Goal: Information Seeking & Learning: Learn about a topic

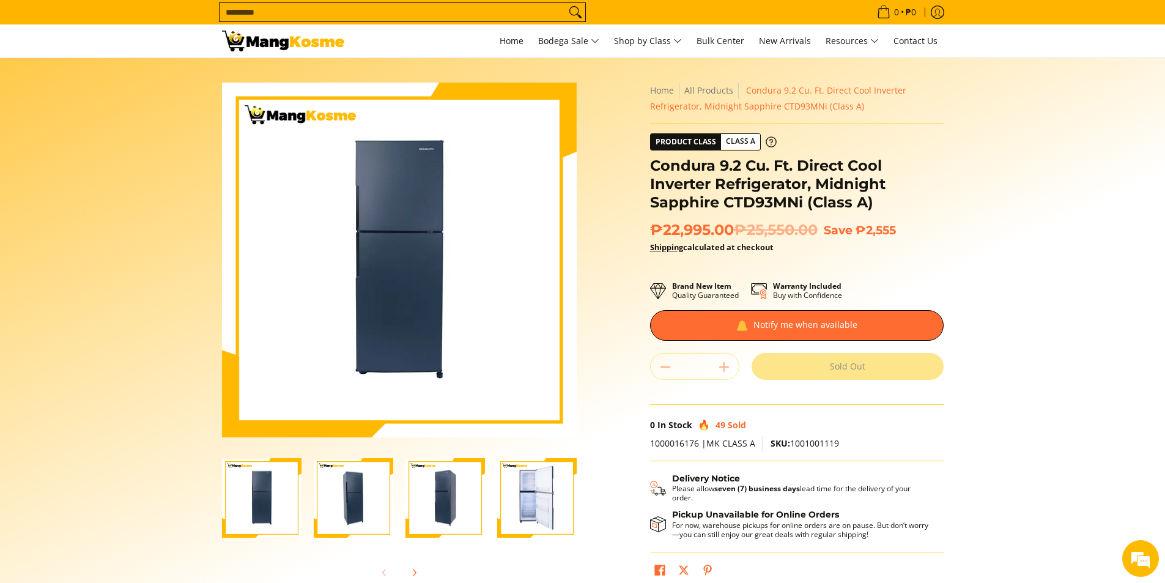
drag, startPoint x: 190, startPoint y: 68, endPoint x: 386, endPoint y: 111, distance: 200.9
click at [386, 111] on section "Skip to Main Content Enable zoom Disable zoom Enable zoom Disable zoom Enable z…" at bounding box center [582, 337] width 1165 height 558
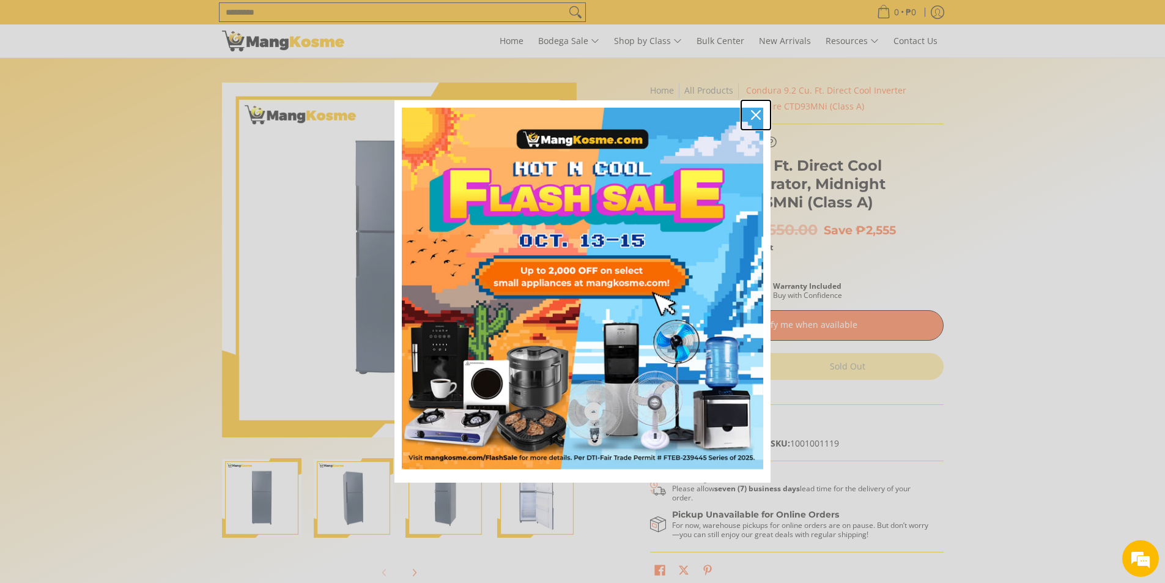
click at [754, 115] on icon "close icon" at bounding box center [756, 115] width 10 height 10
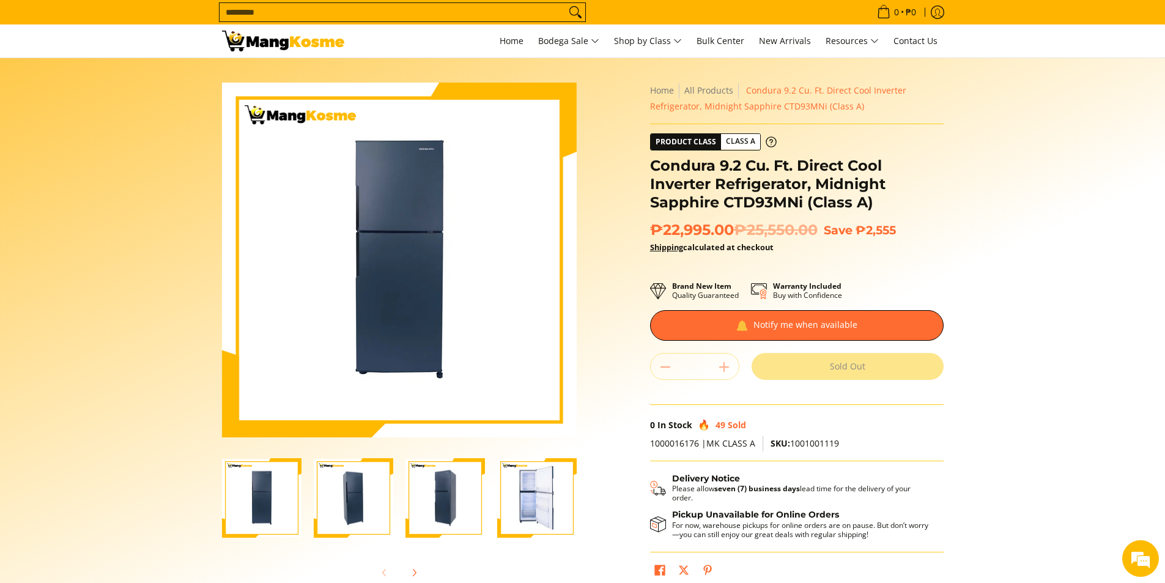
click at [410, 176] on img at bounding box center [399, 260] width 355 height 346
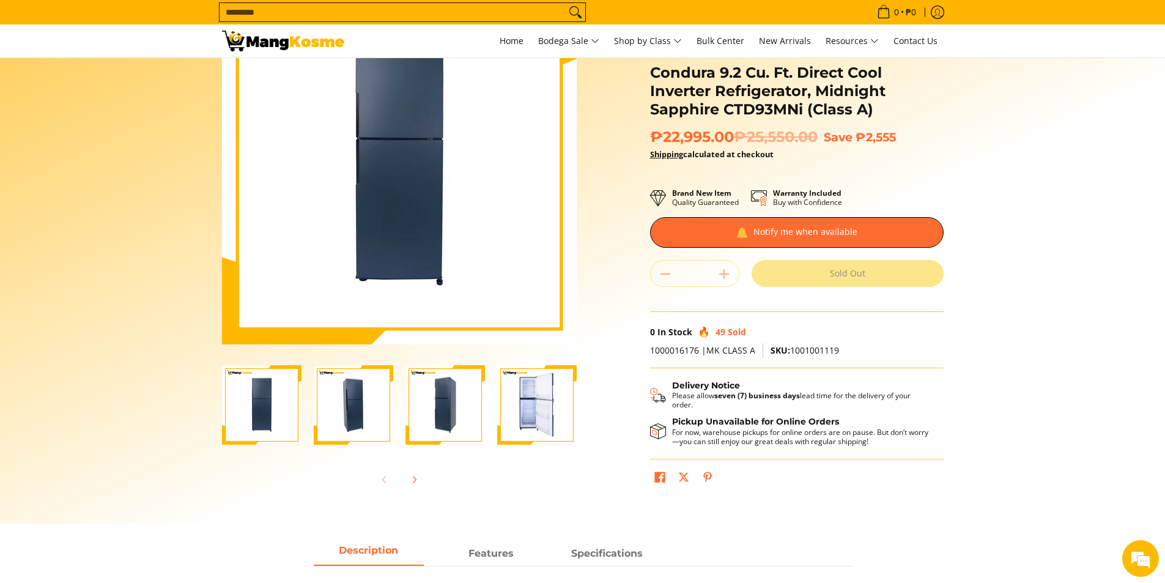
scroll to position [122, 0]
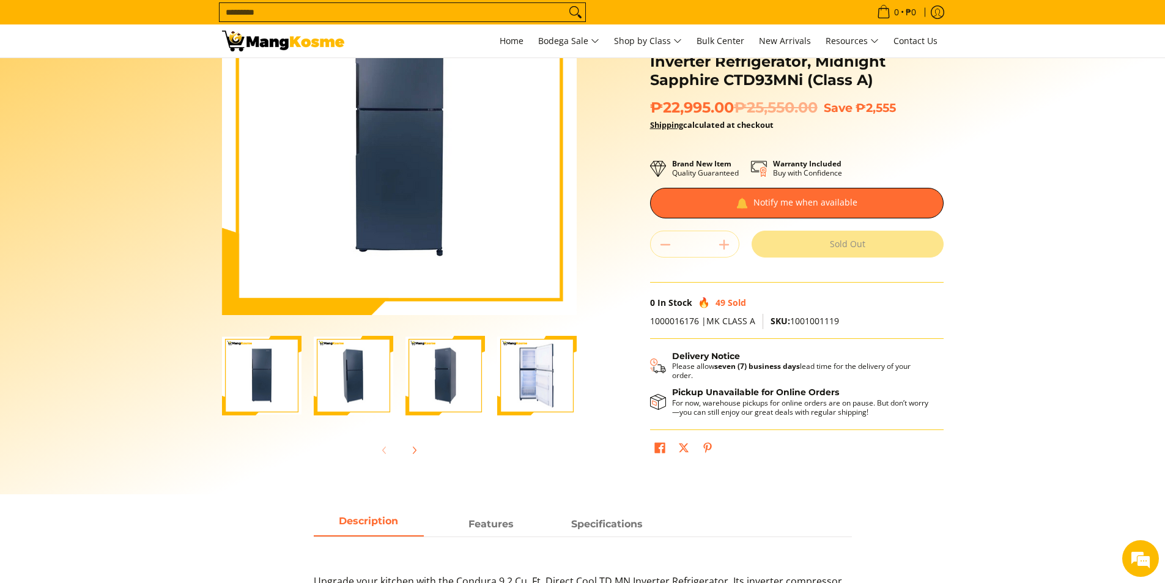
click at [383, 519] on span "Description" at bounding box center [369, 524] width 110 height 22
click at [501, 520] on strong "Features" at bounding box center [490, 521] width 45 height 12
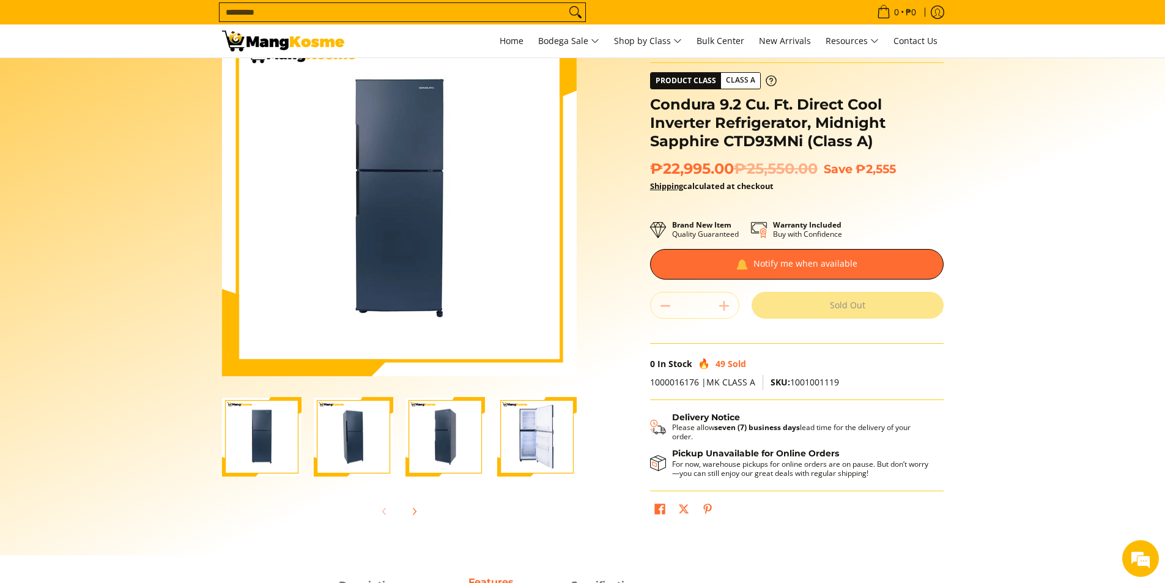
scroll to position [0, 0]
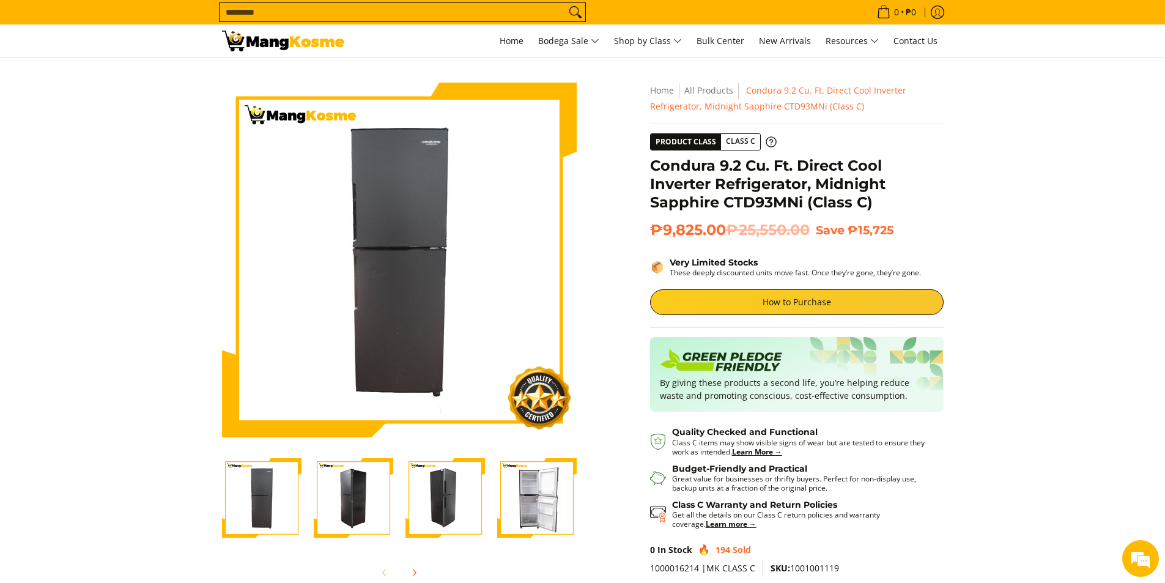
click at [1001, 271] on section "Skip to Main Content Enable zoom Disable zoom Enable zoom Disable zoom Enable z…" at bounding box center [582, 351] width 1165 height 587
